Goal: Information Seeking & Learning: Find specific fact

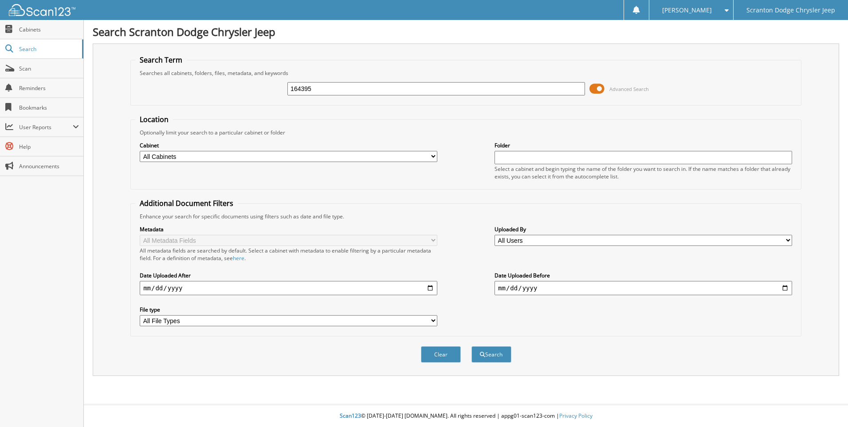
type input "164395"
click at [472, 346] on button "Search" at bounding box center [492, 354] width 40 height 16
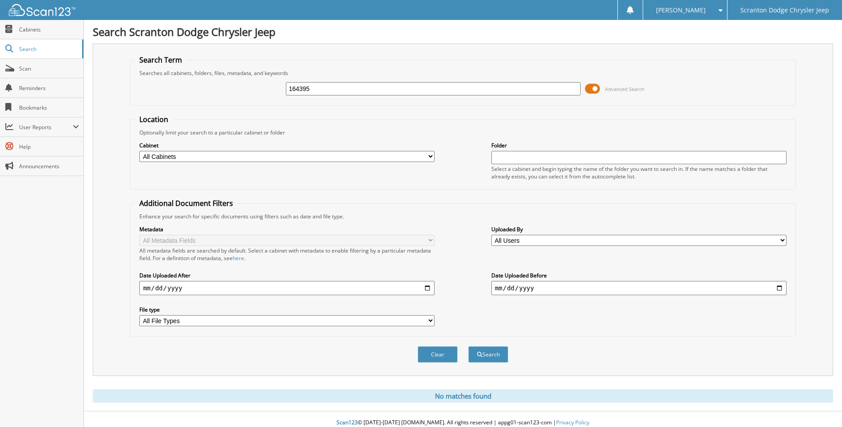
drag, startPoint x: 327, startPoint y: 89, endPoint x: 109, endPoint y: 66, distance: 219.1
click at [221, 77] on div "164395 Advanced Search" at bounding box center [462, 89] width 655 height 24
type input "163960"
click at [468, 346] on button "Search" at bounding box center [488, 354] width 40 height 16
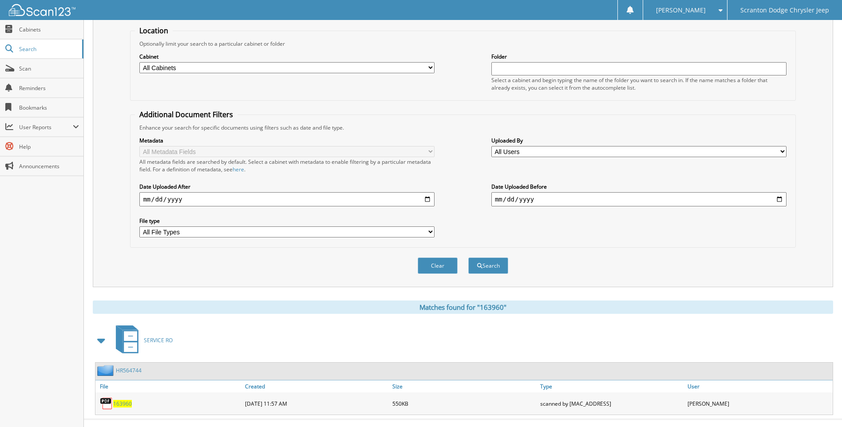
scroll to position [104, 0]
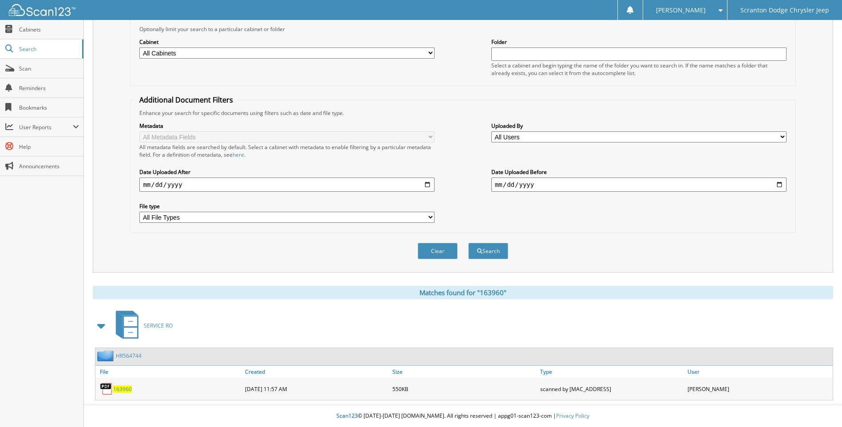
click at [127, 387] on span "163960" at bounding box center [122, 389] width 19 height 8
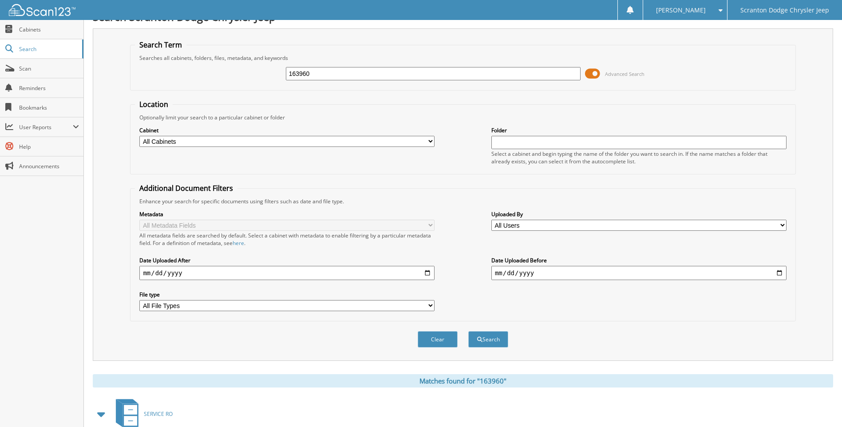
scroll to position [0, 0]
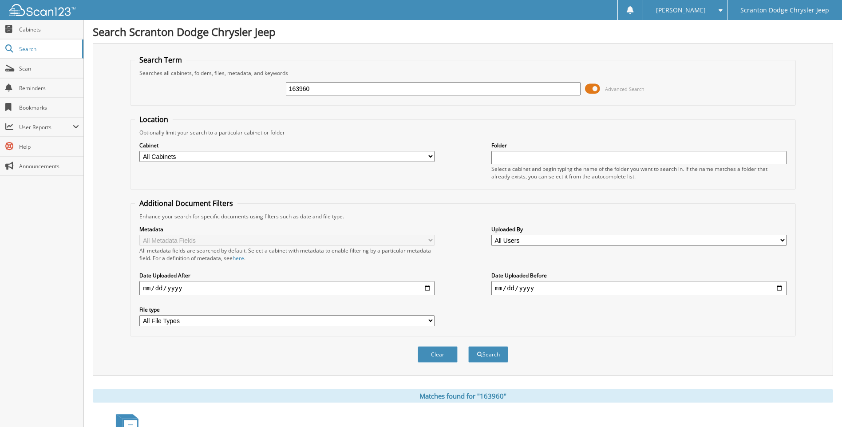
drag, startPoint x: 318, startPoint y: 89, endPoint x: 175, endPoint y: 67, distance: 144.2
click at [181, 69] on fieldset "Search Term Searches all cabinets, folders, files, metadata, and keywords 16396…" at bounding box center [462, 80] width 665 height 51
type input "164395"
click at [468, 346] on button "Search" at bounding box center [488, 354] width 40 height 16
drag, startPoint x: 271, startPoint y: 87, endPoint x: 31, endPoint y: 73, distance: 240.4
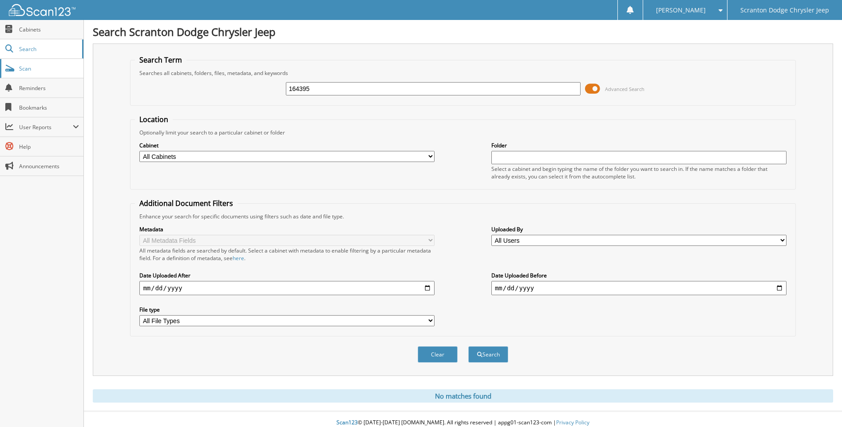
click at [66, 80] on body "[PERSON_NAME] Settings Logout Scranton Dodge Chrysler Jeep Close Cabinets Searc…" at bounding box center [421, 217] width 842 height 434
type input "HR564744"
click at [468, 346] on button "Search" at bounding box center [488, 354] width 40 height 16
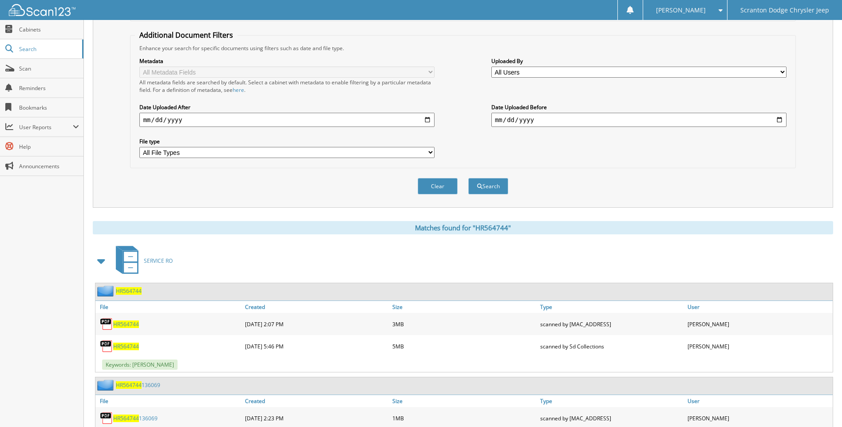
scroll to position [198, 0]
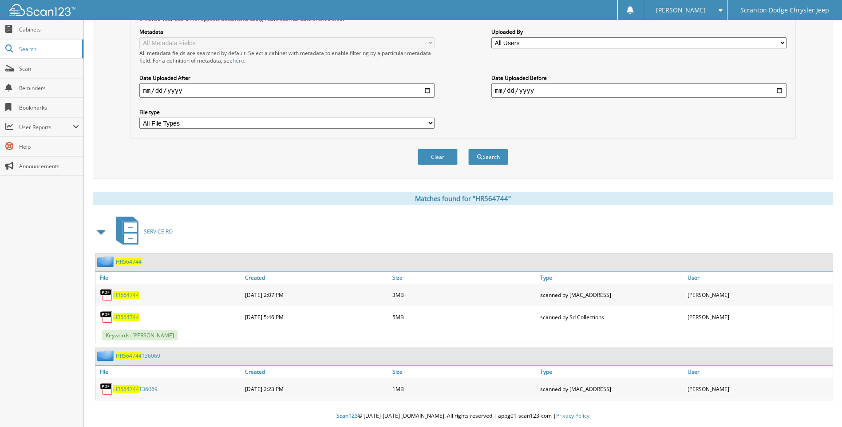
click at [117, 391] on span "HR564744" at bounding box center [126, 389] width 26 height 8
click at [127, 315] on span "HR564744" at bounding box center [126, 317] width 26 height 8
click at [122, 292] on span "HR564744" at bounding box center [126, 295] width 26 height 8
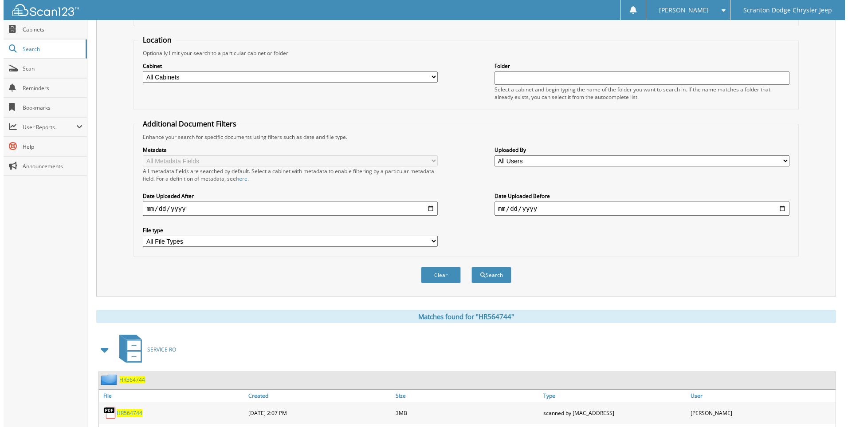
scroll to position [0, 0]
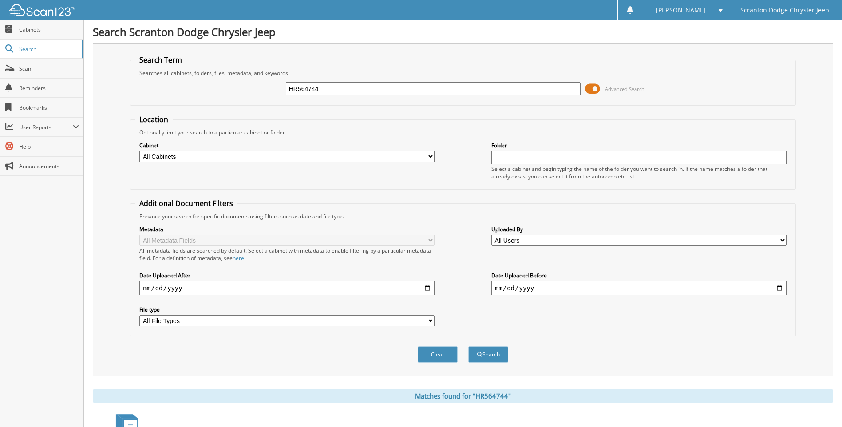
click at [595, 87] on span at bounding box center [592, 88] width 15 height 13
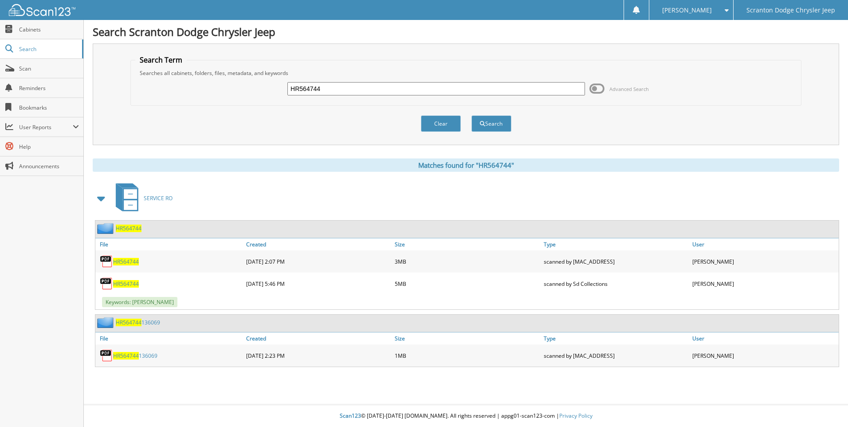
drag, startPoint x: 331, startPoint y: 85, endPoint x: 134, endPoint y: 77, distance: 196.3
click at [156, 84] on div "HR564744 Advanced Search" at bounding box center [466, 89] width 662 height 24
type input "163960"
click at [472, 115] on button "Search" at bounding box center [492, 123] width 40 height 16
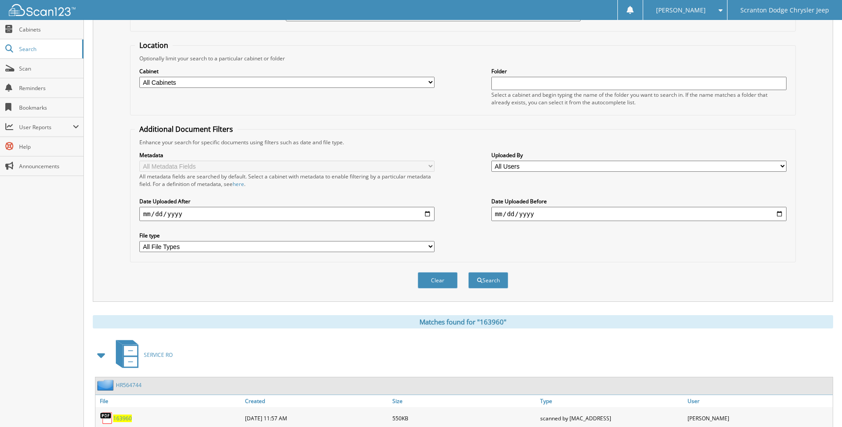
scroll to position [104, 0]
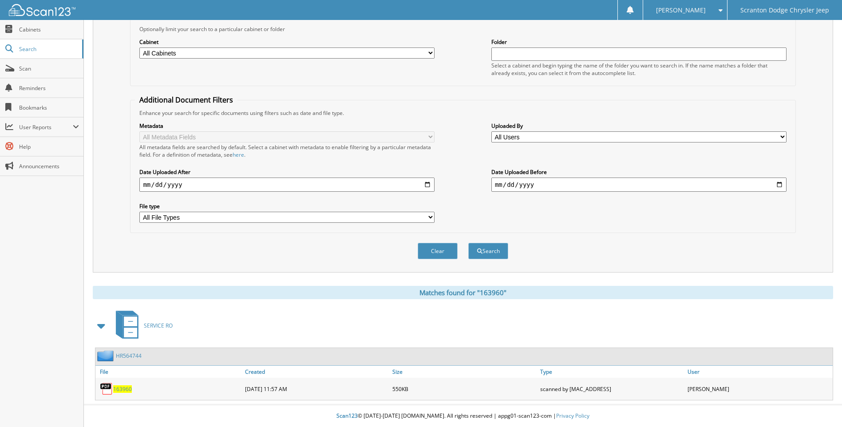
click at [118, 391] on span "163960" at bounding box center [122, 389] width 19 height 8
click at [269, 311] on div "SERVICE RO" at bounding box center [463, 325] width 740 height 35
